Goal: Information Seeking & Learning: Find specific fact

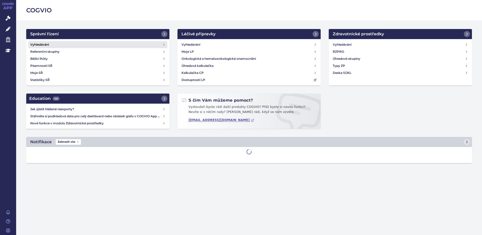
click at [57, 43] on link "Vyhledávání" at bounding box center [97, 44] width 139 height 7
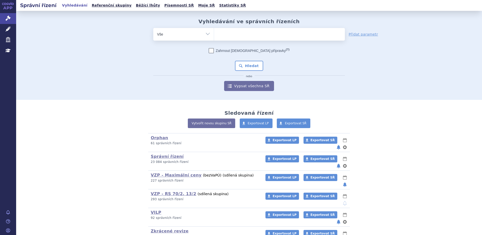
click at [257, 34] on ul at bounding box center [279, 33] width 131 height 11
click at [214, 34] on select at bounding box center [214, 34] width 0 height 13
paste input "SUKLS309877/2024"
type input "SUKLS309877/2024"
select select "SUKLS309877/2024"
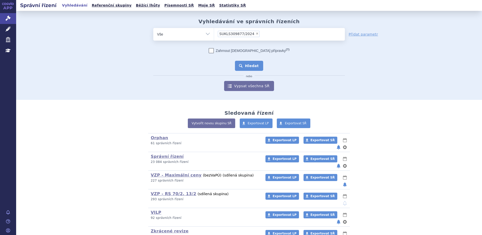
click at [242, 67] on button "Hledat" at bounding box center [249, 66] width 29 height 10
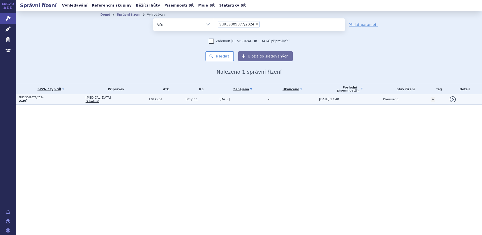
click at [38, 100] on p "VaPÚ" at bounding box center [51, 101] width 65 height 4
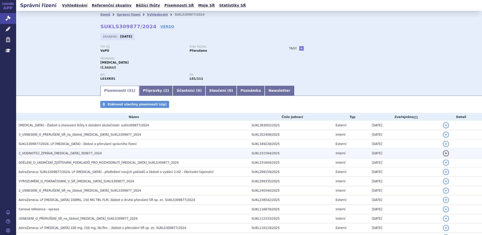
click at [53, 152] on span "2_HODNOTÍCÍ_ZPRÁVA_[MEDICAL_DATA]_309877_2024" at bounding box center [60, 154] width 83 height 4
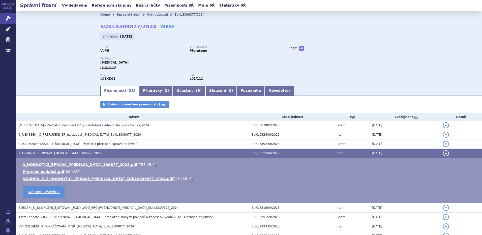
click at [153, 163] on link "🔍" at bounding box center [155, 165] width 4 height 4
